Goal: Information Seeking & Learning: Learn about a topic

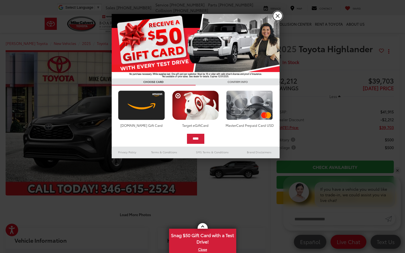
click at [279, 16] on link "X" at bounding box center [278, 16] width 10 height 10
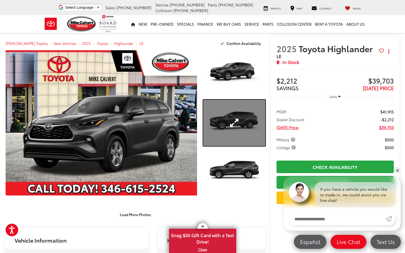
click at [226, 115] on link "Expand Photo 2" at bounding box center [234, 123] width 62 height 46
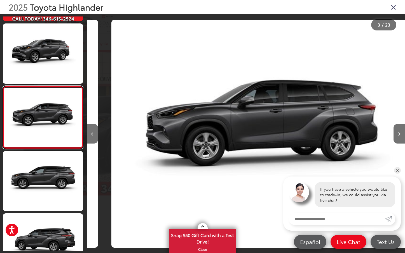
scroll to position [0, 635]
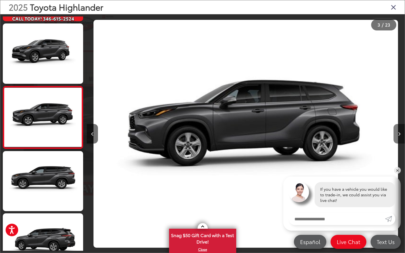
click at [396, 130] on button "Next image" at bounding box center [398, 134] width 11 height 20
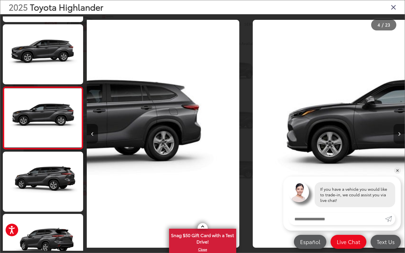
scroll to position [118, 0]
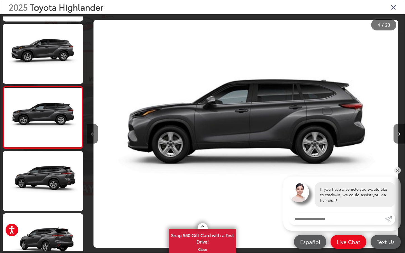
click at [396, 130] on button "Next image" at bounding box center [398, 134] width 11 height 20
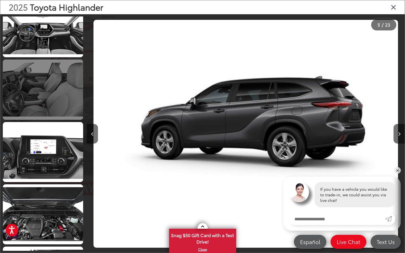
scroll to position [1037, 0]
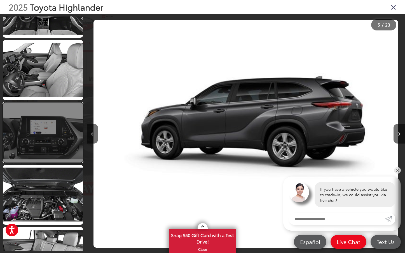
click at [50, 155] on link at bounding box center [43, 133] width 80 height 60
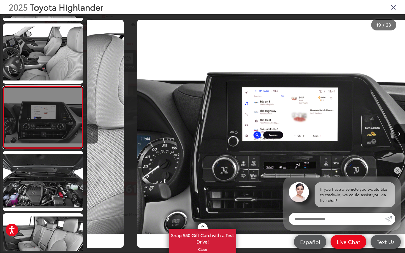
scroll to position [0, 5717]
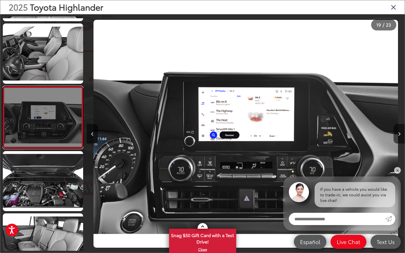
click at [52, 133] on link at bounding box center [43, 117] width 80 height 63
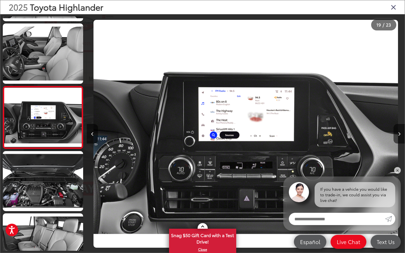
click at [393, 10] on icon "Close gallery" at bounding box center [393, 6] width 6 height 7
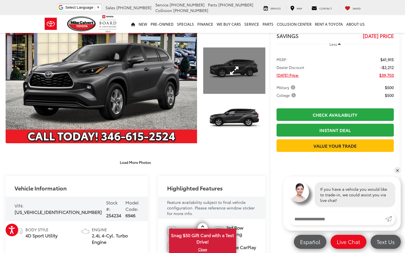
scroll to position [0, 0]
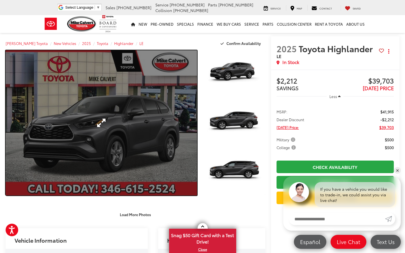
click at [177, 123] on link "Expand Photo 0" at bounding box center [101, 122] width 191 height 145
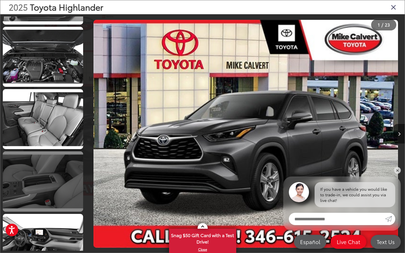
scroll to position [1202, 0]
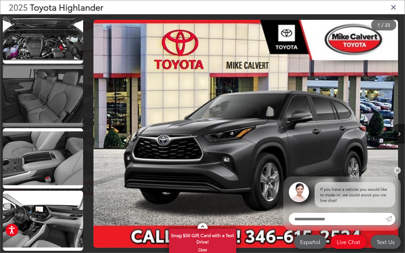
click at [51, 109] on link at bounding box center [43, 96] width 80 height 60
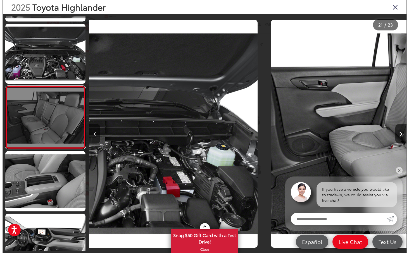
scroll to position [0, 6353]
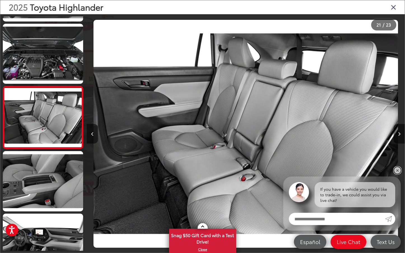
click at [397, 168] on link "✕" at bounding box center [397, 170] width 7 height 7
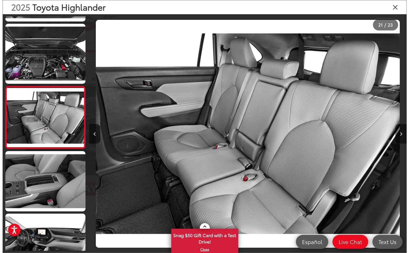
scroll to position [0, 0]
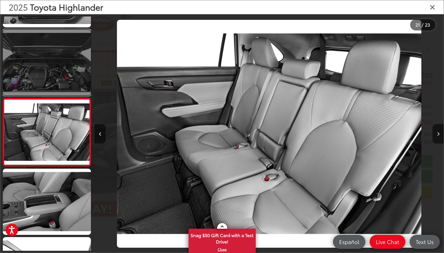
click at [59, 86] on link at bounding box center [47, 63] width 88 height 66
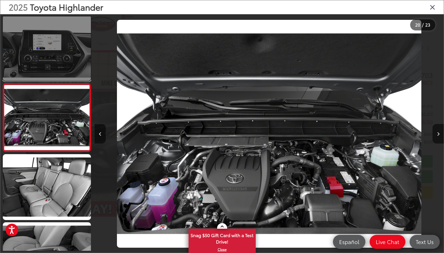
click at [62, 66] on link at bounding box center [47, 48] width 88 height 66
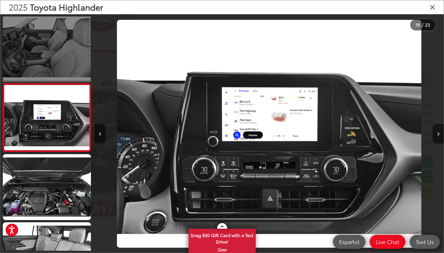
click at [62, 62] on link at bounding box center [47, 48] width 88 height 66
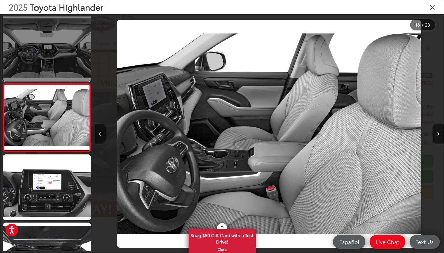
click at [61, 33] on link at bounding box center [47, 48] width 88 height 66
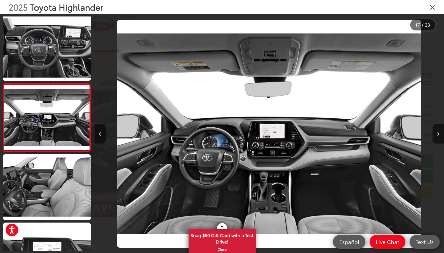
click at [404, 8] on icon "Close gallery" at bounding box center [432, 6] width 6 height 7
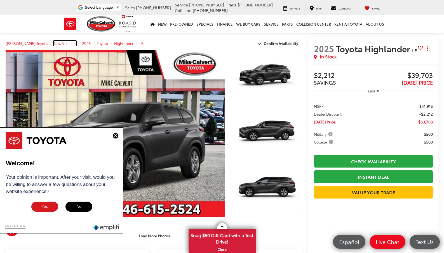
click at [58, 43] on span "New Vehicles" at bounding box center [65, 43] width 22 height 5
